Goal: Information Seeking & Learning: Learn about a topic

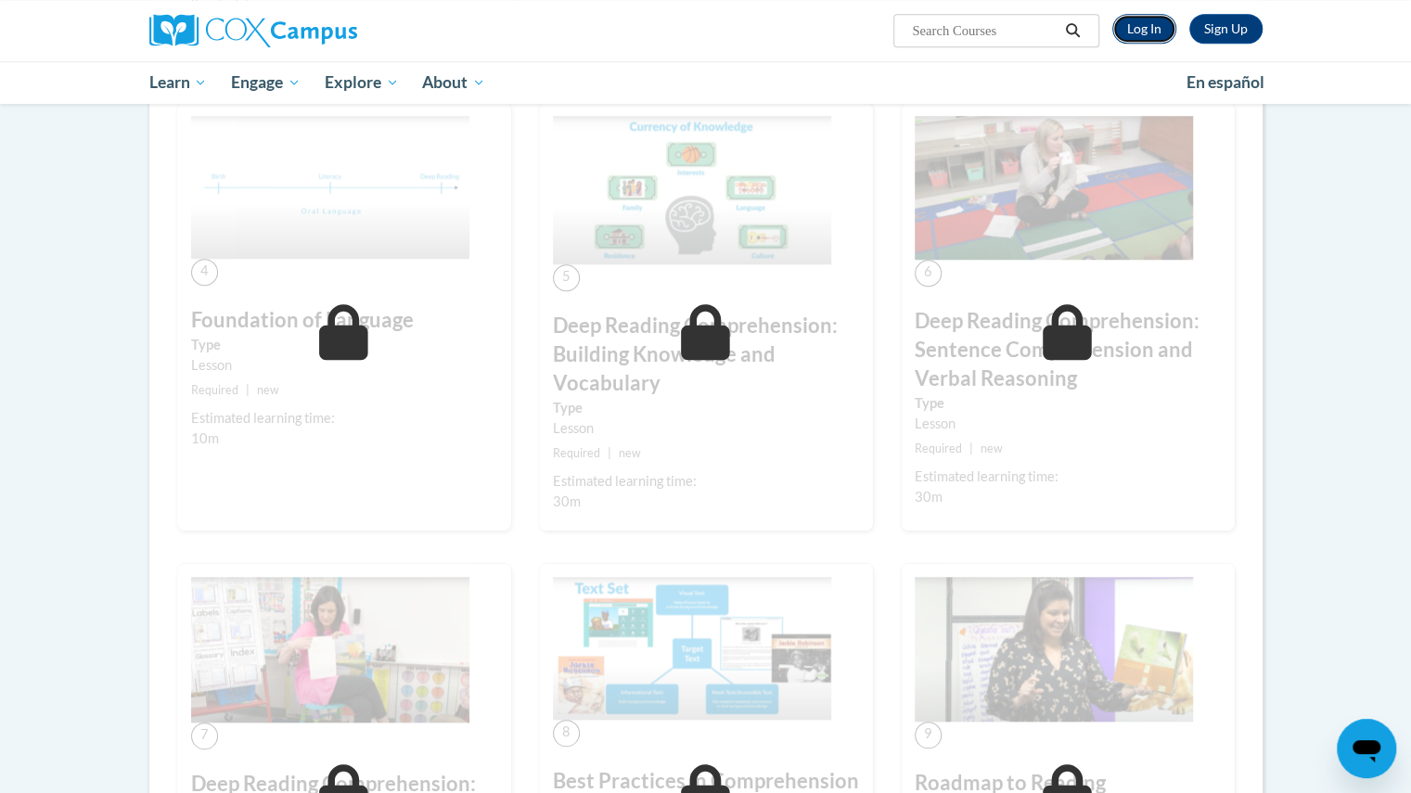
click at [1145, 34] on link "Log In" at bounding box center [1144, 29] width 64 height 30
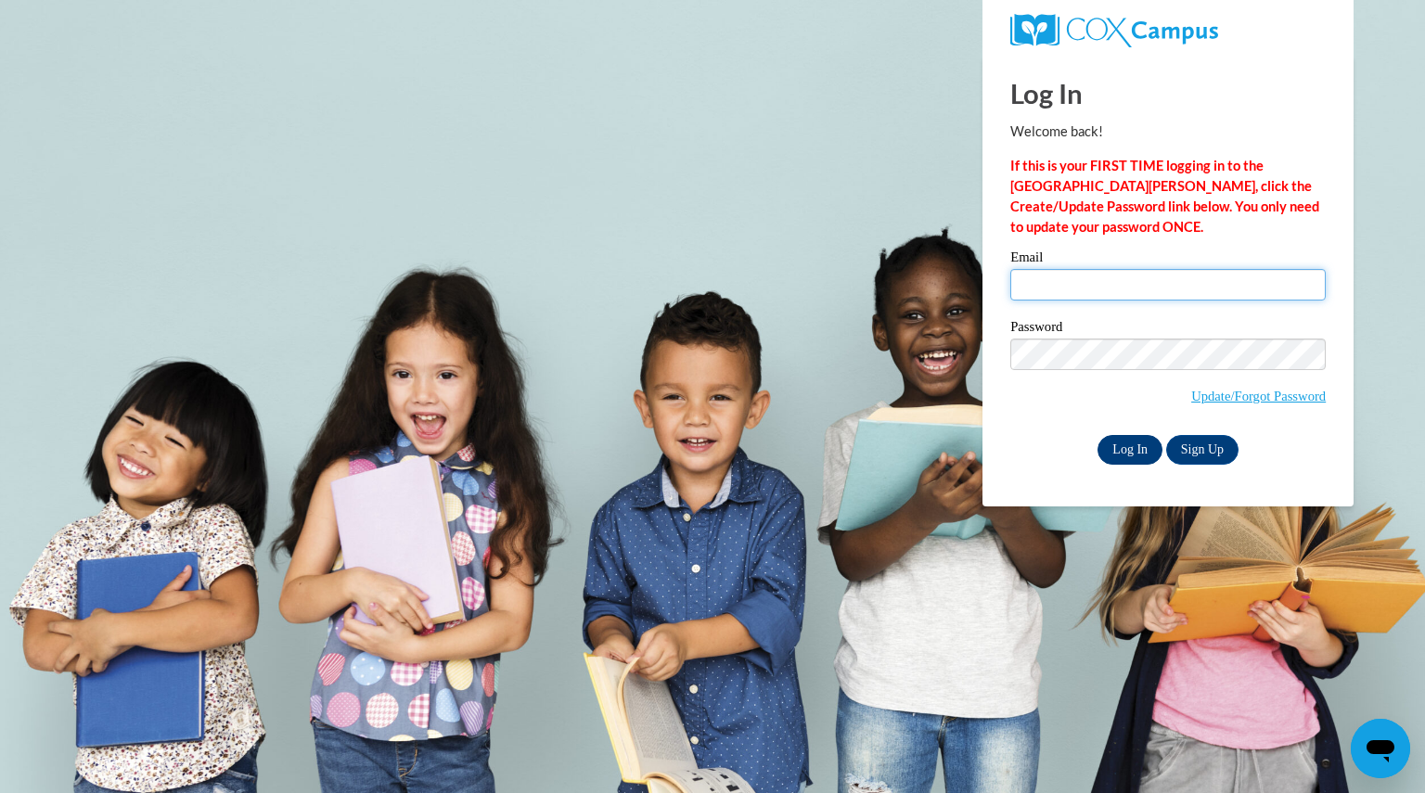
type input "harncatherine@aasd.k12.wi.us"
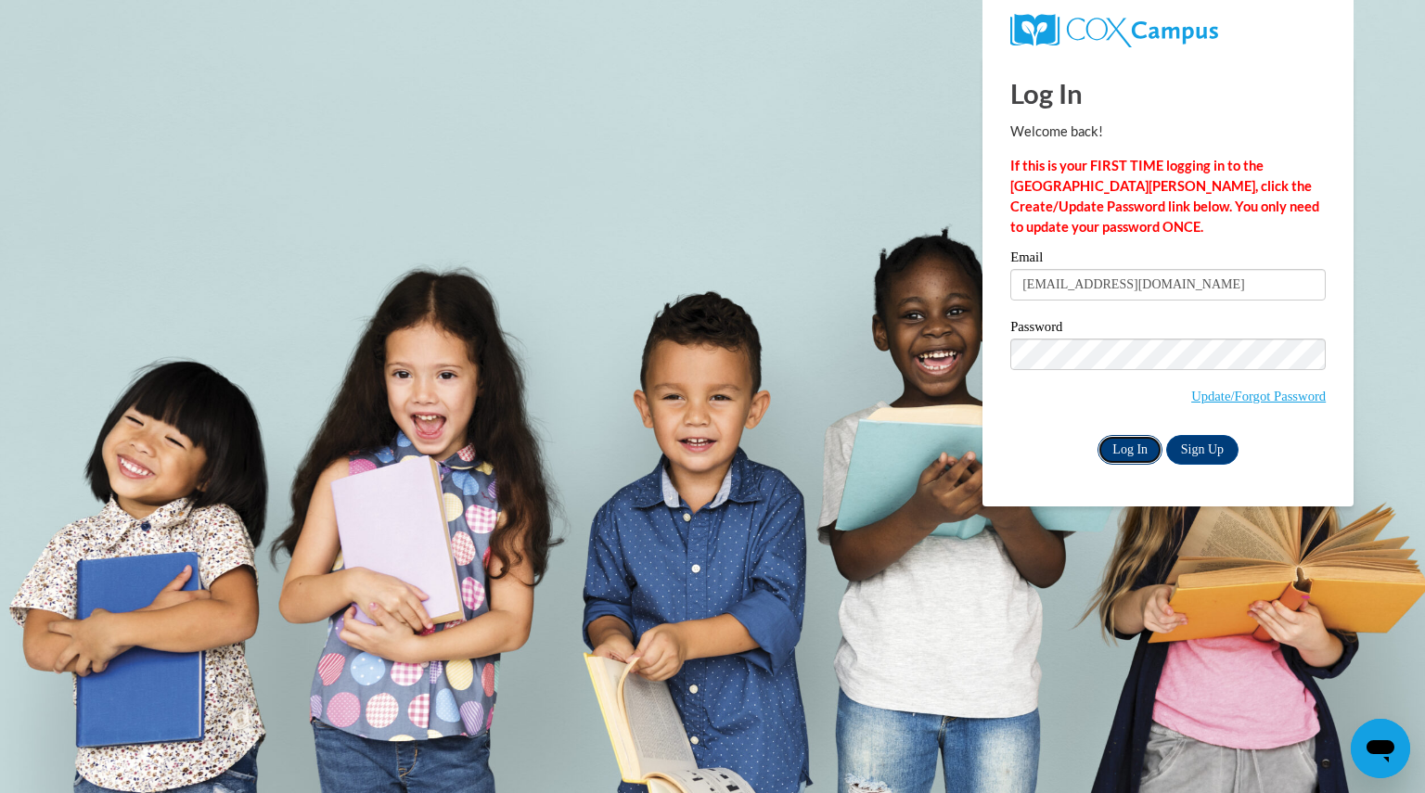
click at [1149, 446] on input "Log In" at bounding box center [1130, 450] width 65 height 30
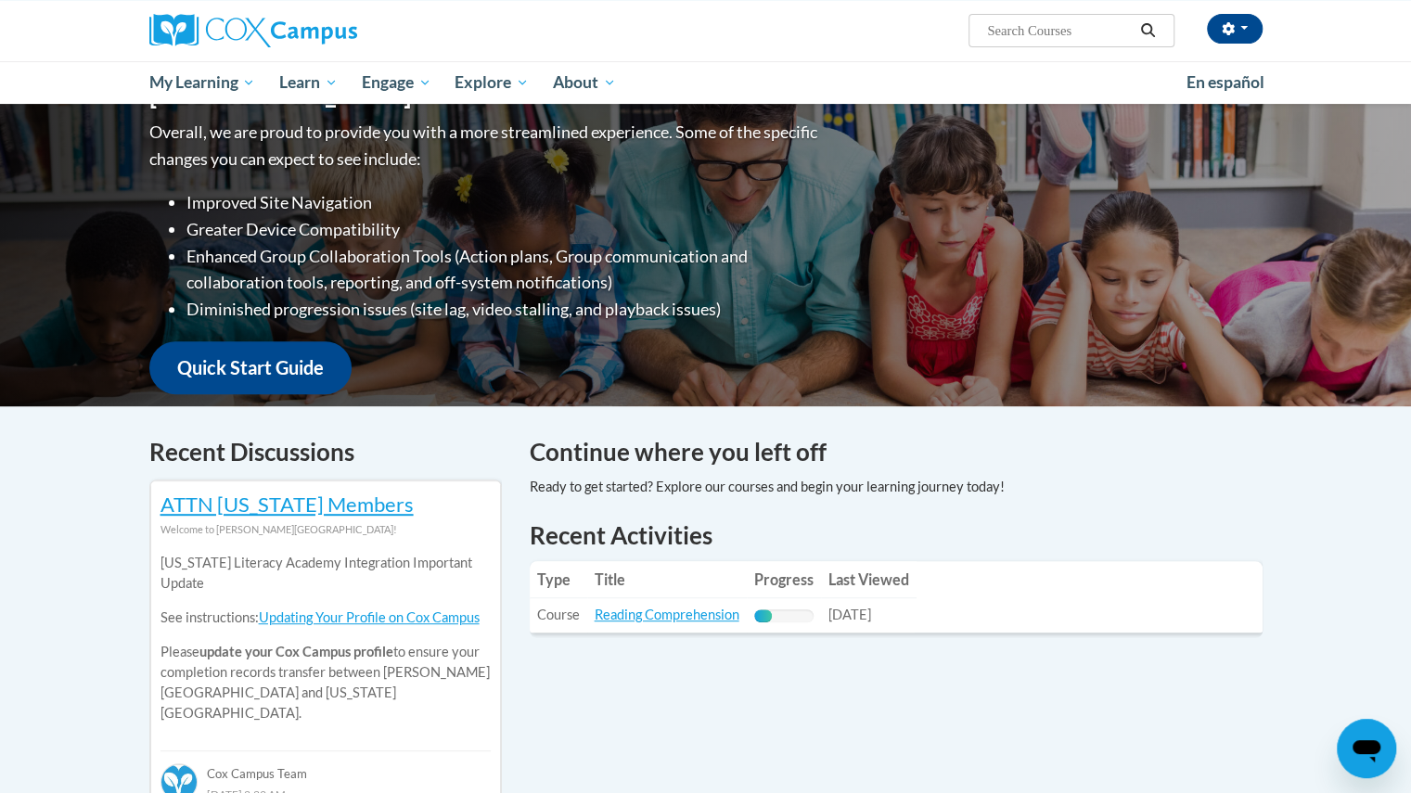
scroll to position [247, 0]
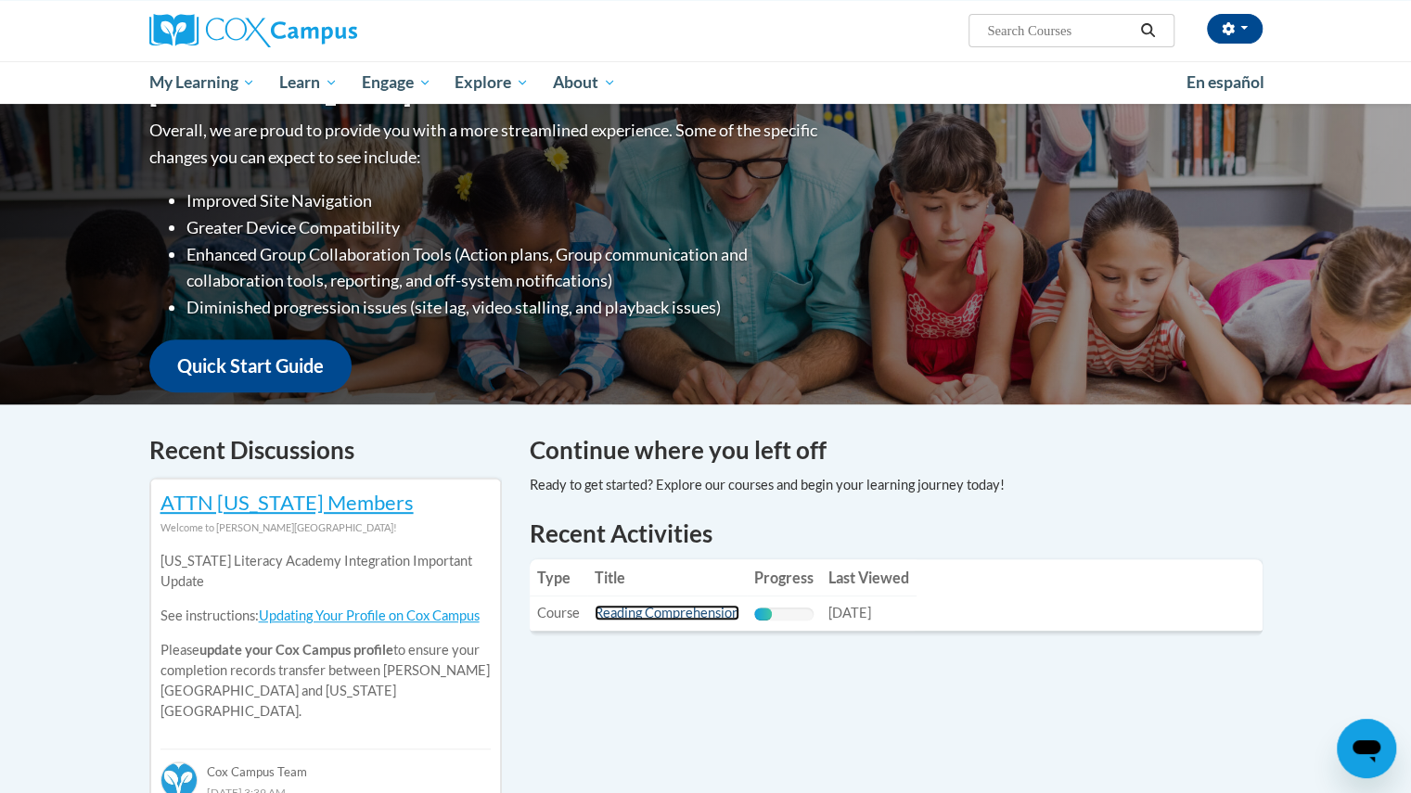
click at [674, 617] on link "Reading Comprehension" at bounding box center [667, 613] width 145 height 16
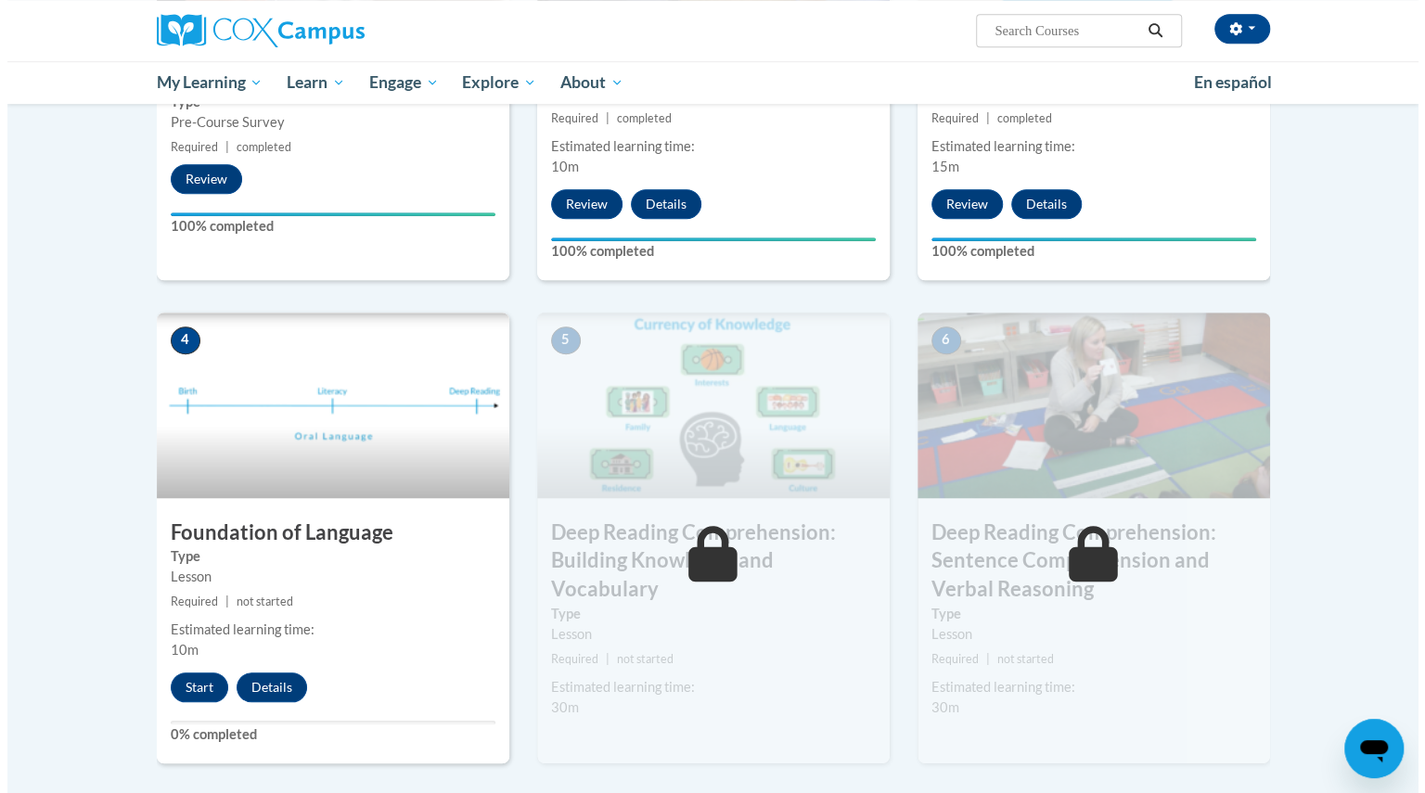
scroll to position [659, 0]
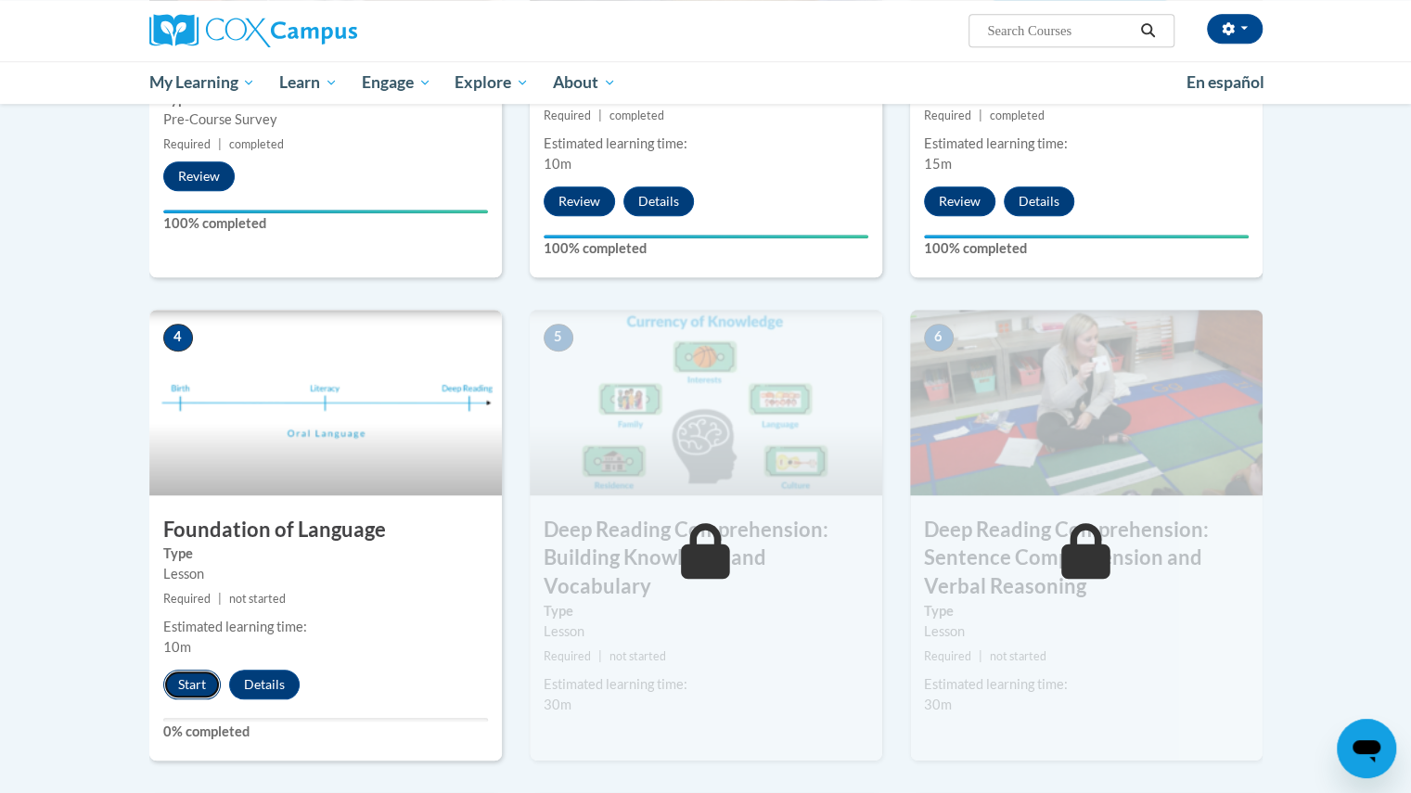
click at [191, 689] on button "Start" at bounding box center [192, 685] width 58 height 30
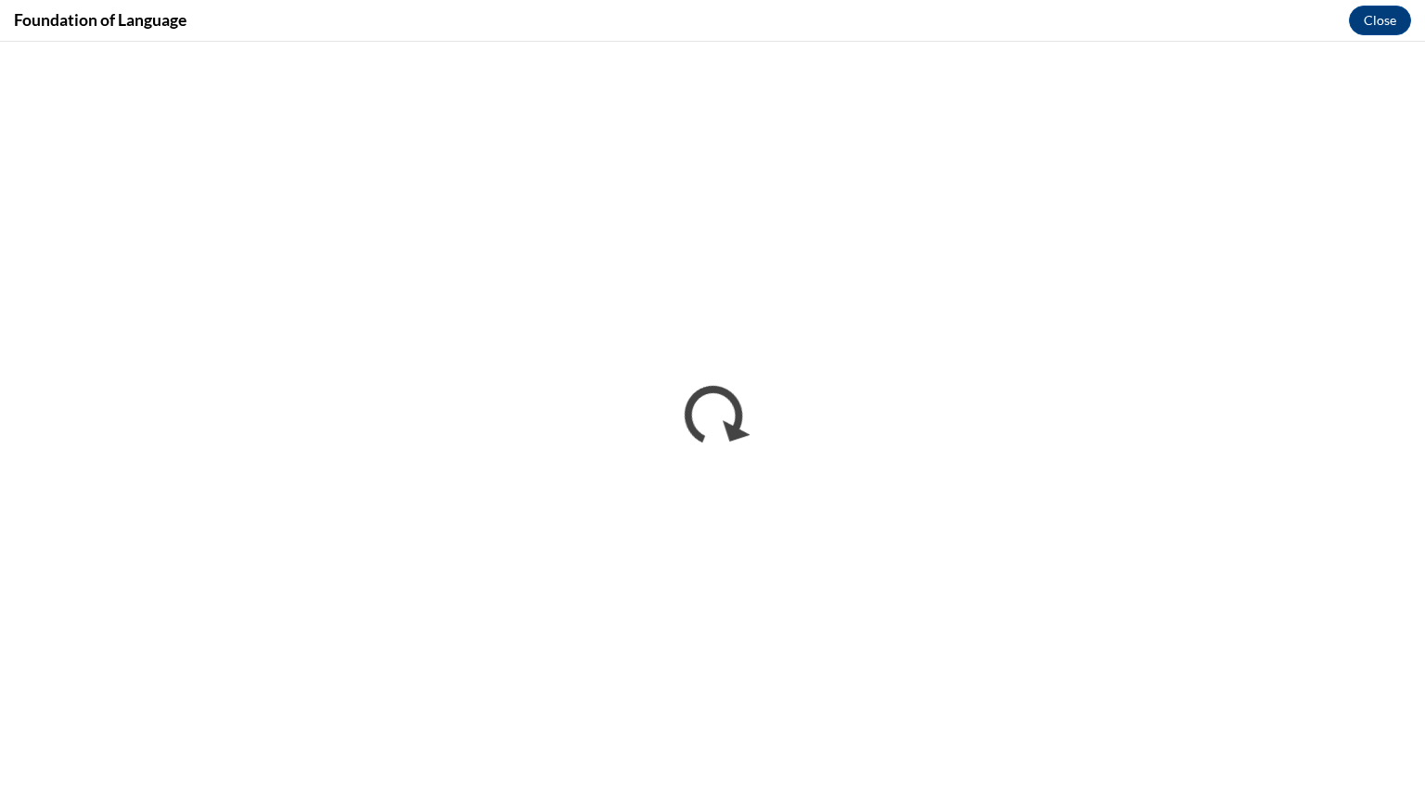
scroll to position [0, 0]
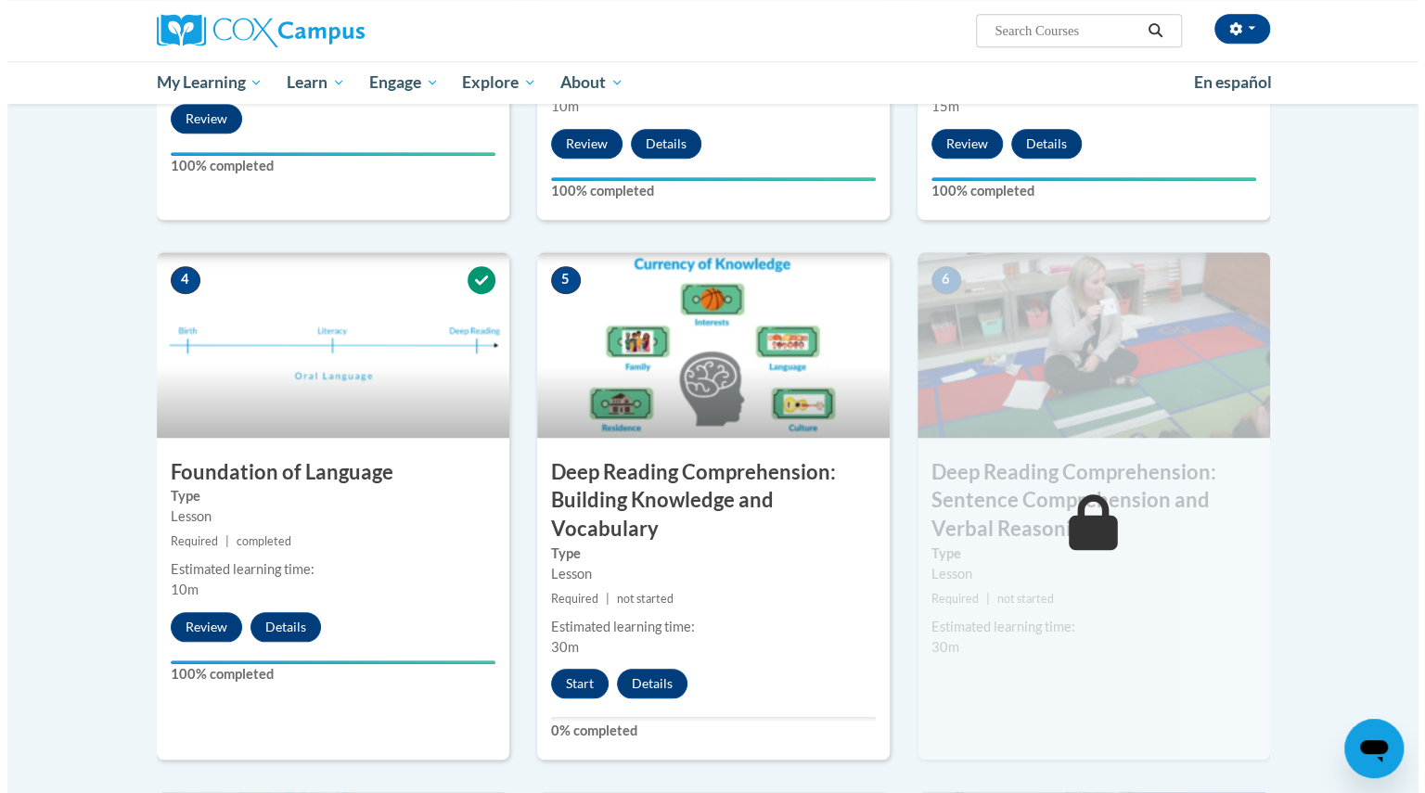
scroll to position [720, 0]
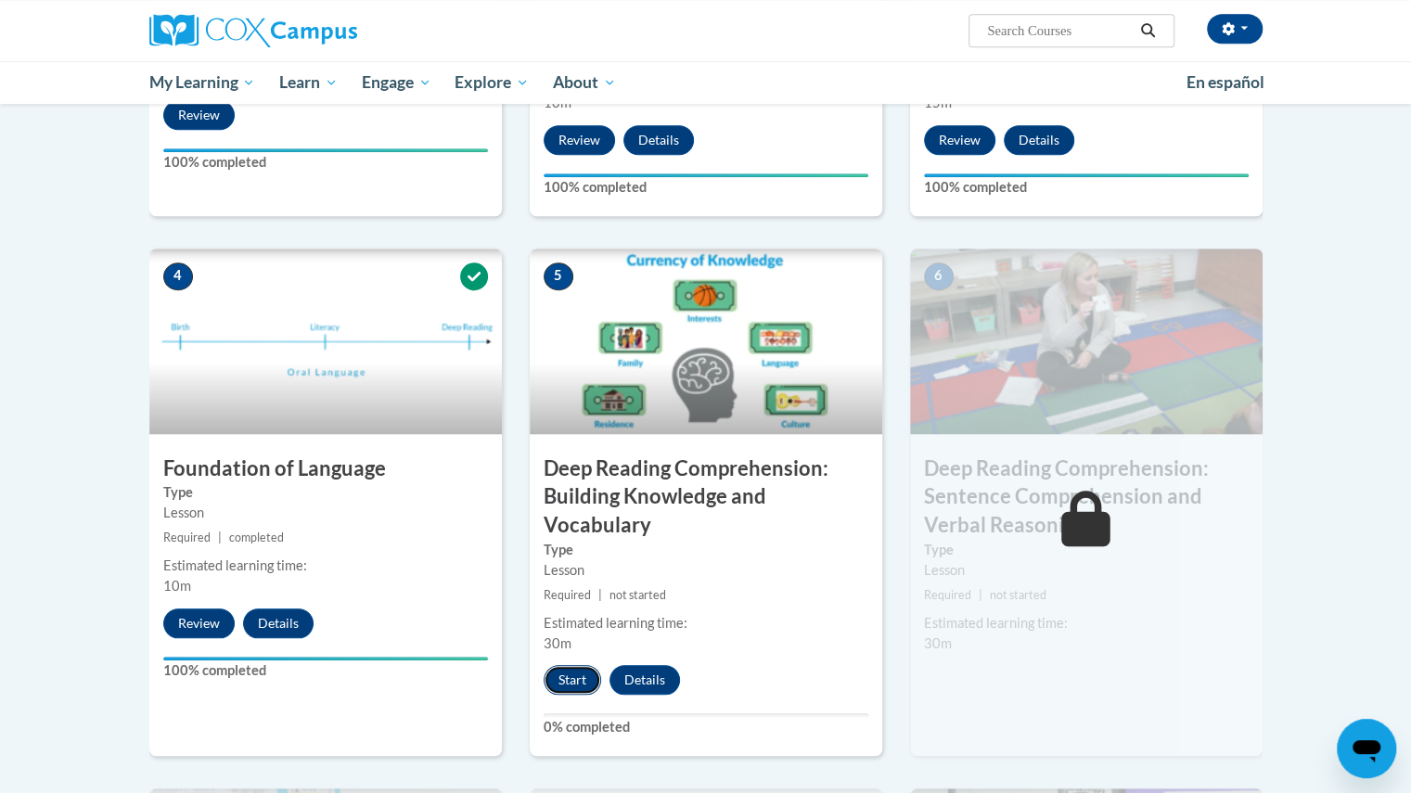
click at [586, 665] on button "Start" at bounding box center [573, 680] width 58 height 30
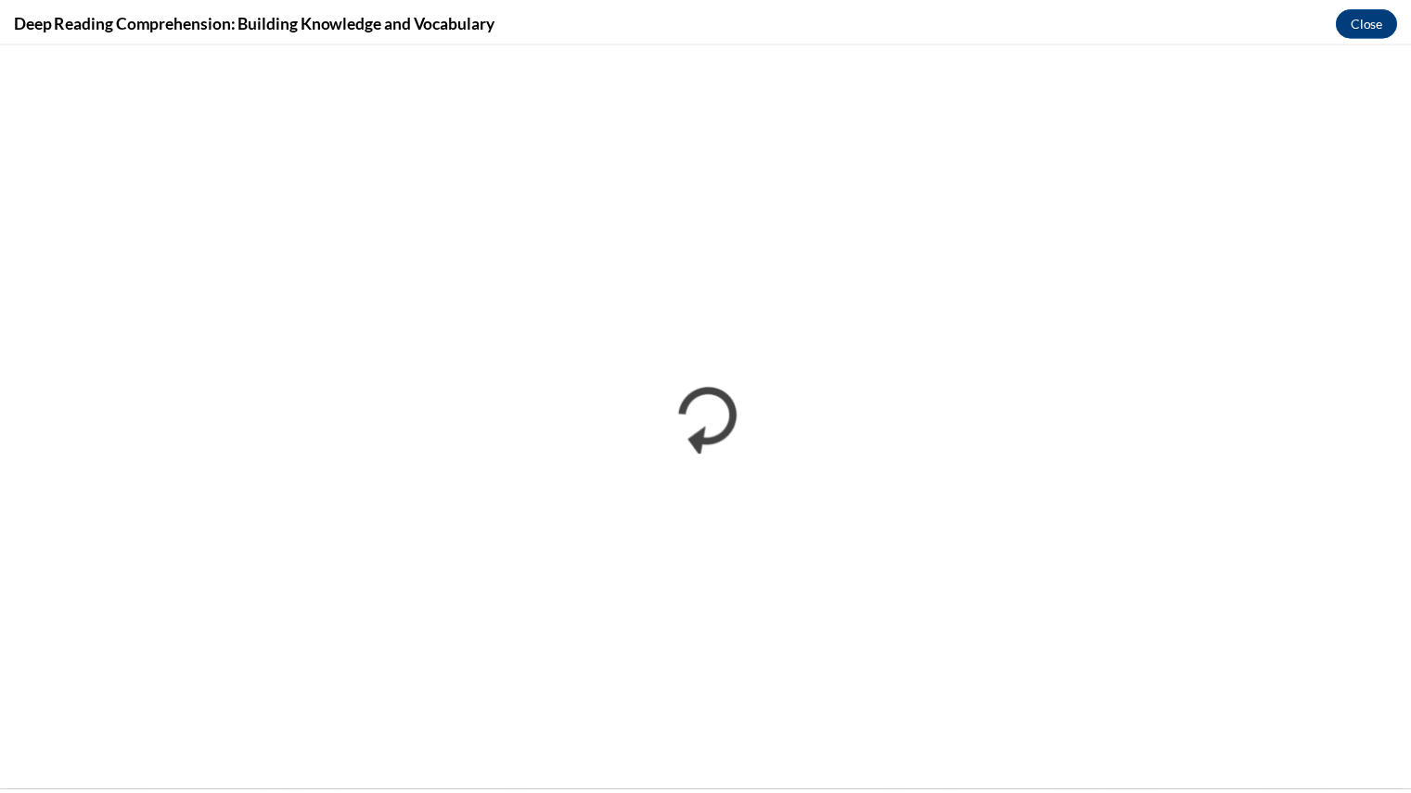
scroll to position [0, 0]
